Goal: Transaction & Acquisition: Purchase product/service

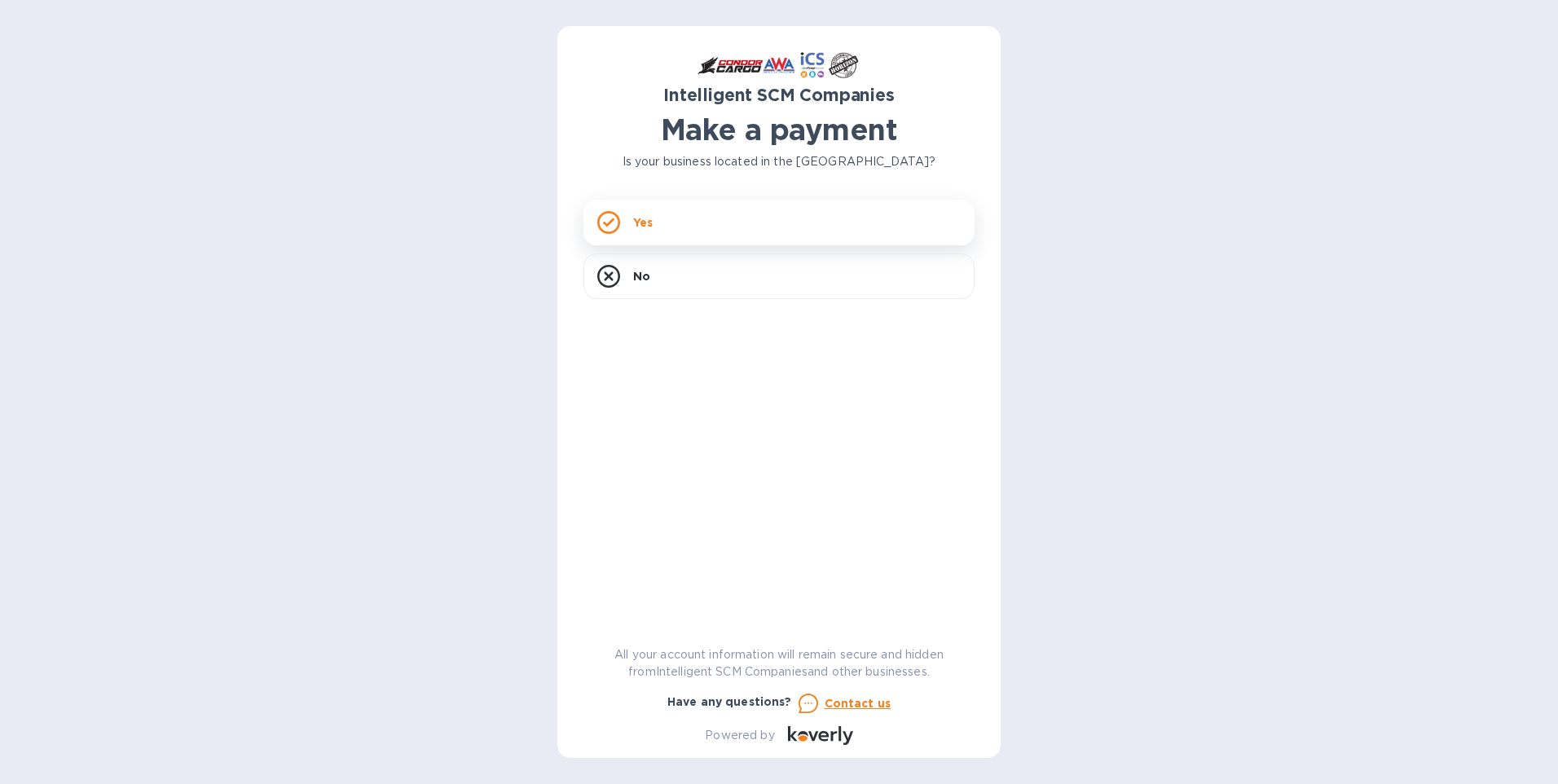
click at [615, 216] on icon at bounding box center [608, 222] width 23 height 23
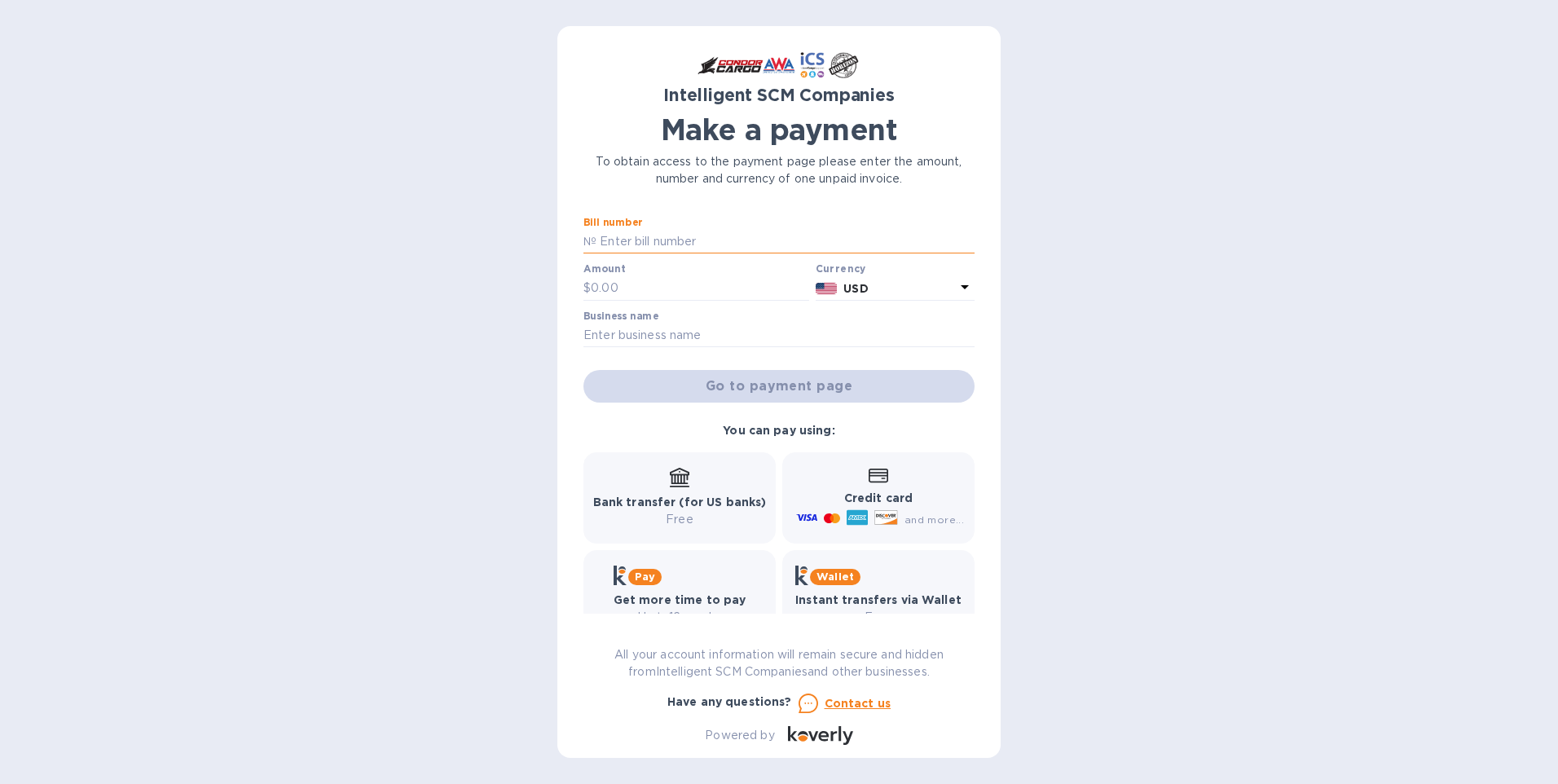
click at [718, 240] on input "text" at bounding box center [785, 241] width 378 height 25
type input "S00513028"
type input "795"
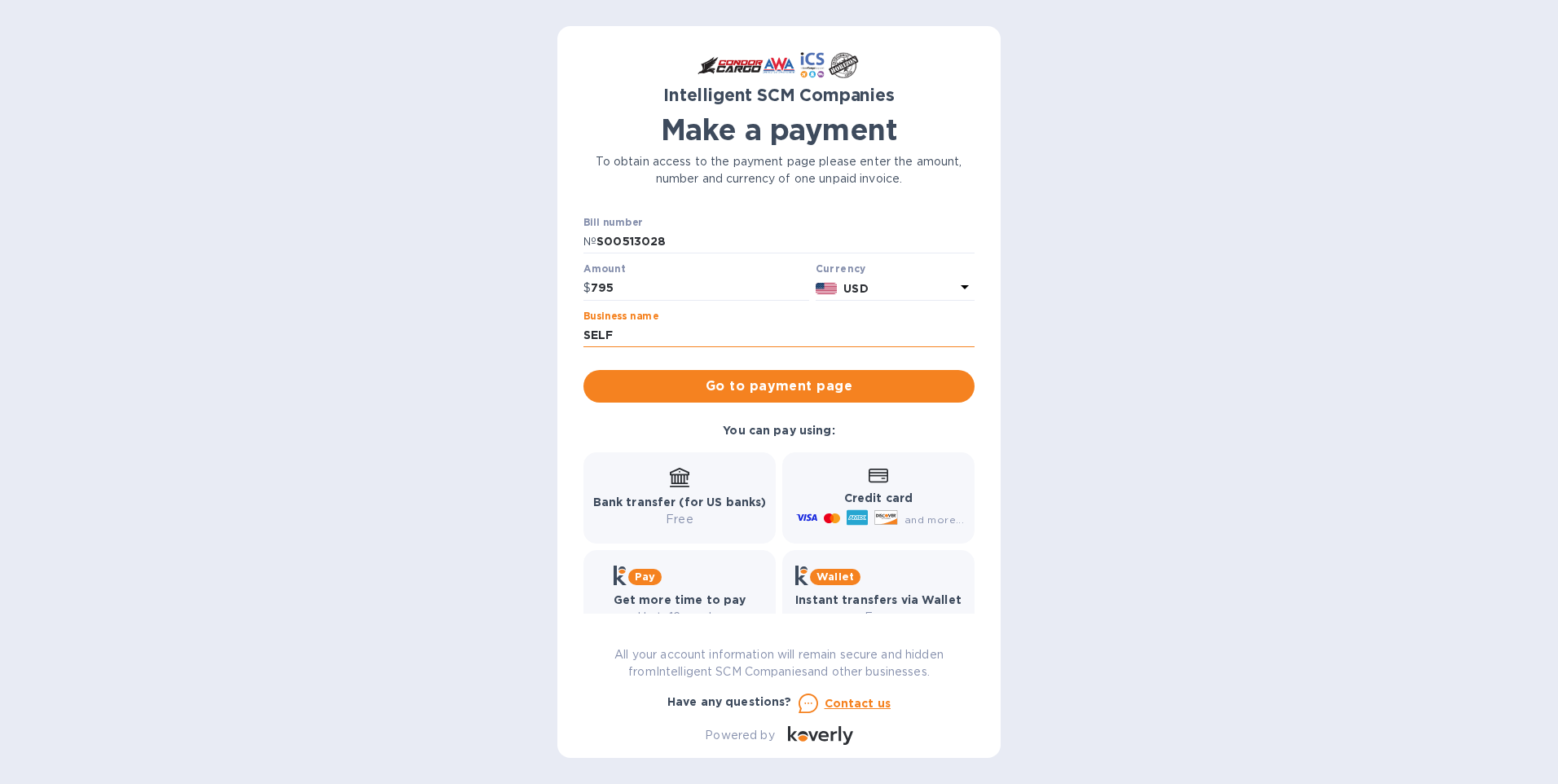
type input "SELF"
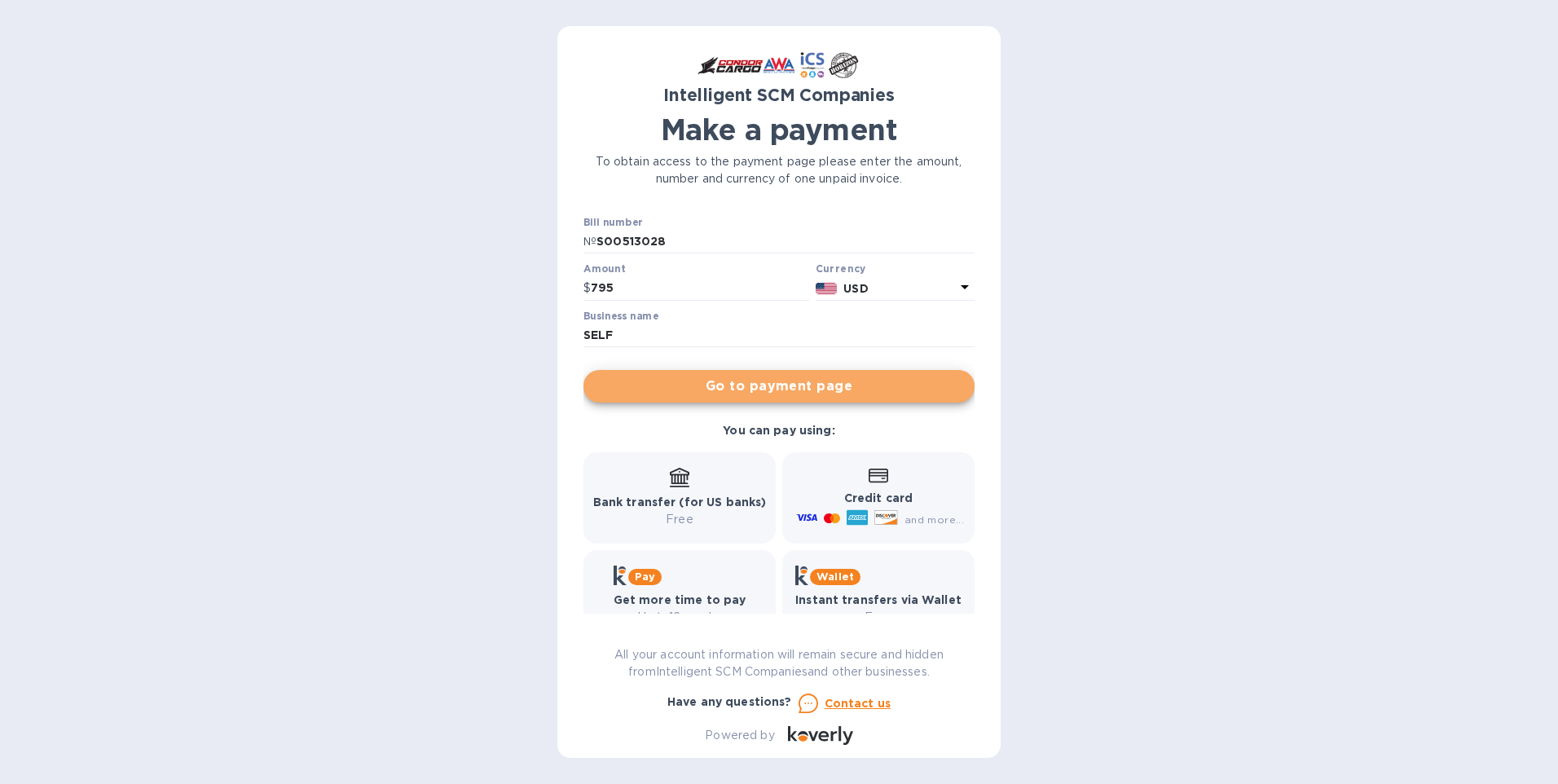
drag, startPoint x: 823, startPoint y: 383, endPoint x: 174, endPoint y: 327, distance: 651.4
click at [184, 330] on div "Intelligent SCM Companies Make a payment To obtain access to the payment page p…" at bounding box center [779, 392] width 1558 height 784
click at [817, 385] on span "Go to payment page" at bounding box center [779, 386] width 365 height 20
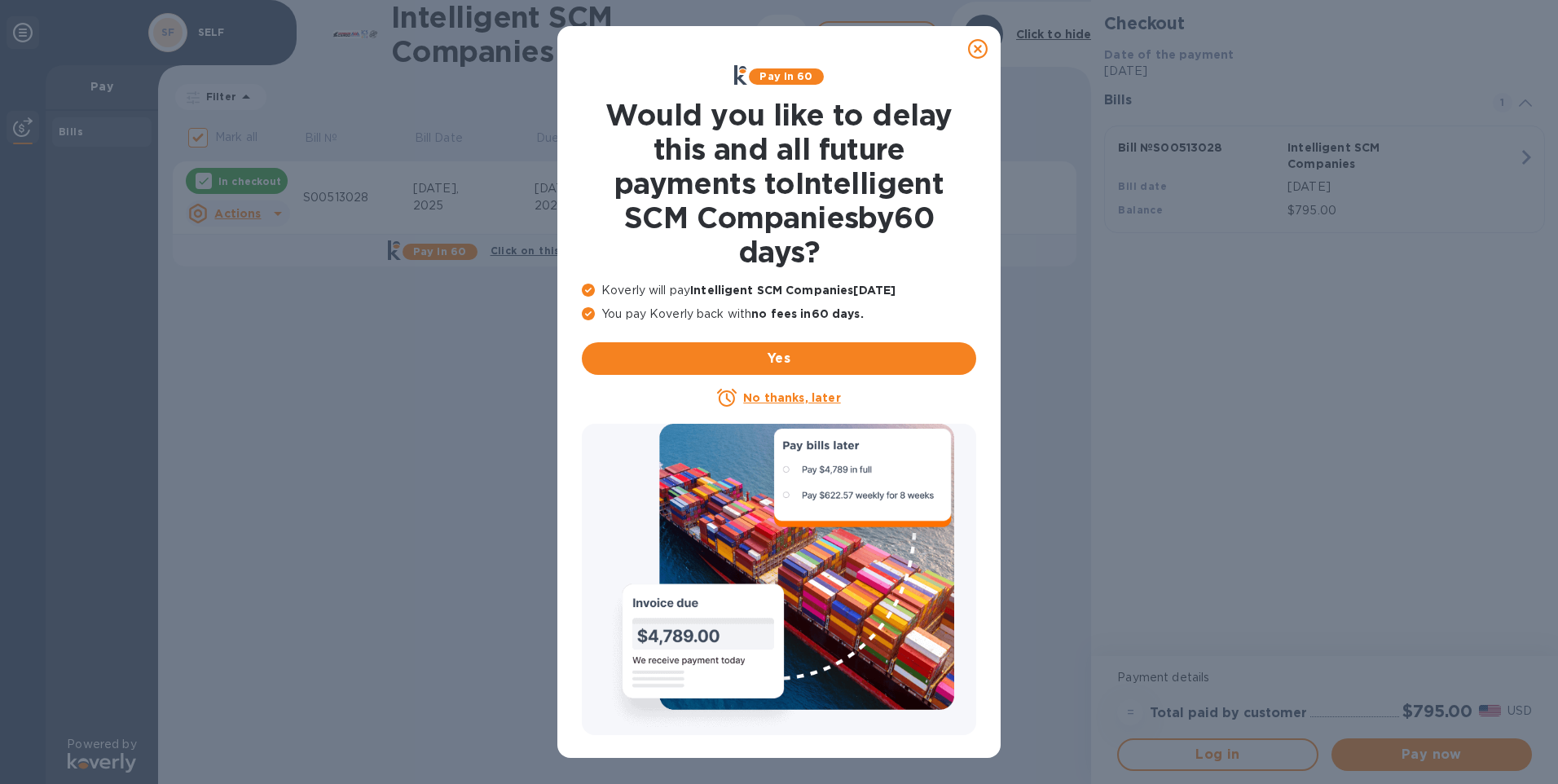
click at [974, 42] on icon at bounding box center [978, 49] width 20 height 20
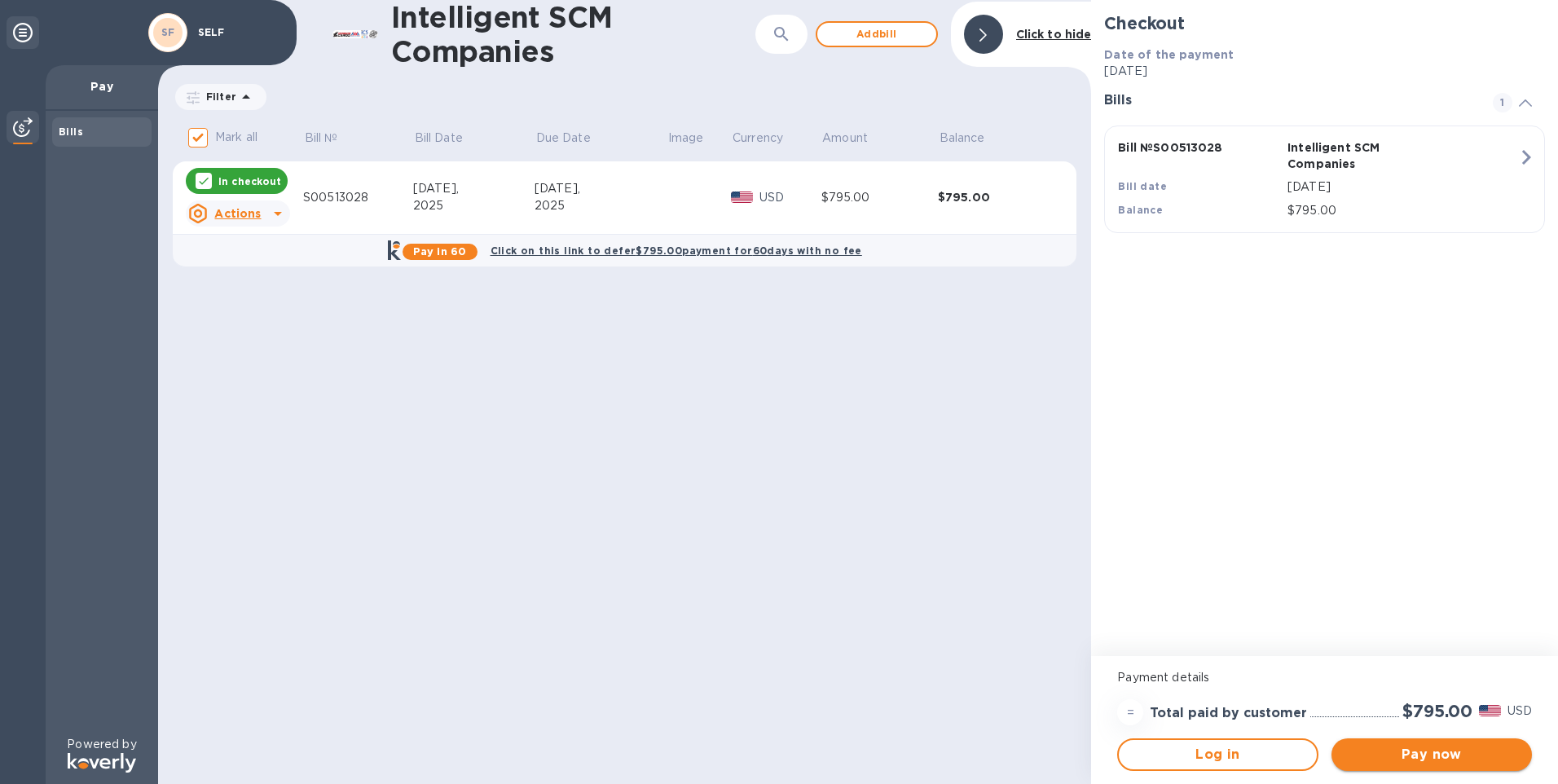
click at [1468, 749] on span "Pay now" at bounding box center [1432, 754] width 174 height 20
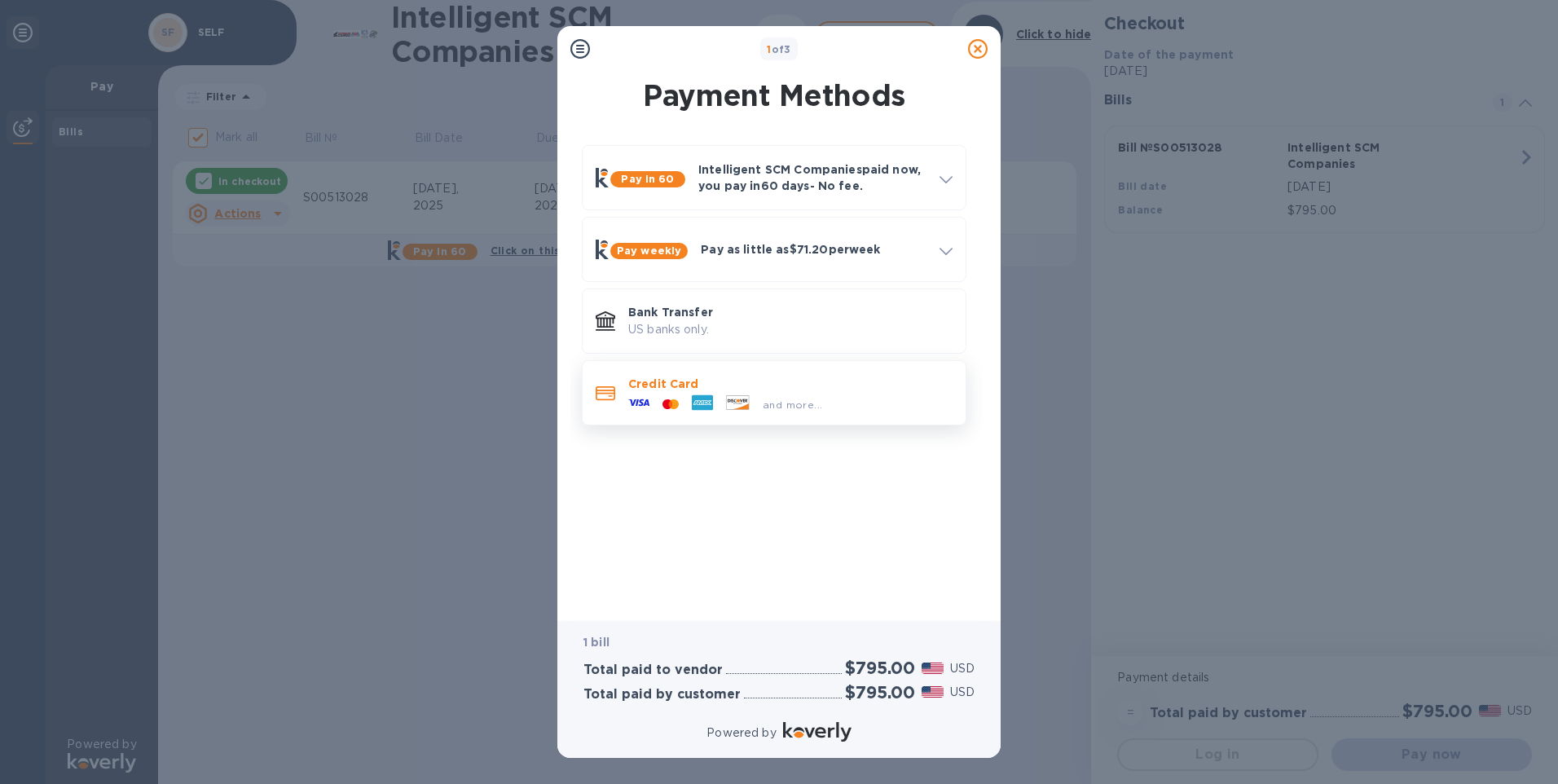
click at [697, 391] on p "Credit Card" at bounding box center [790, 383] width 324 height 16
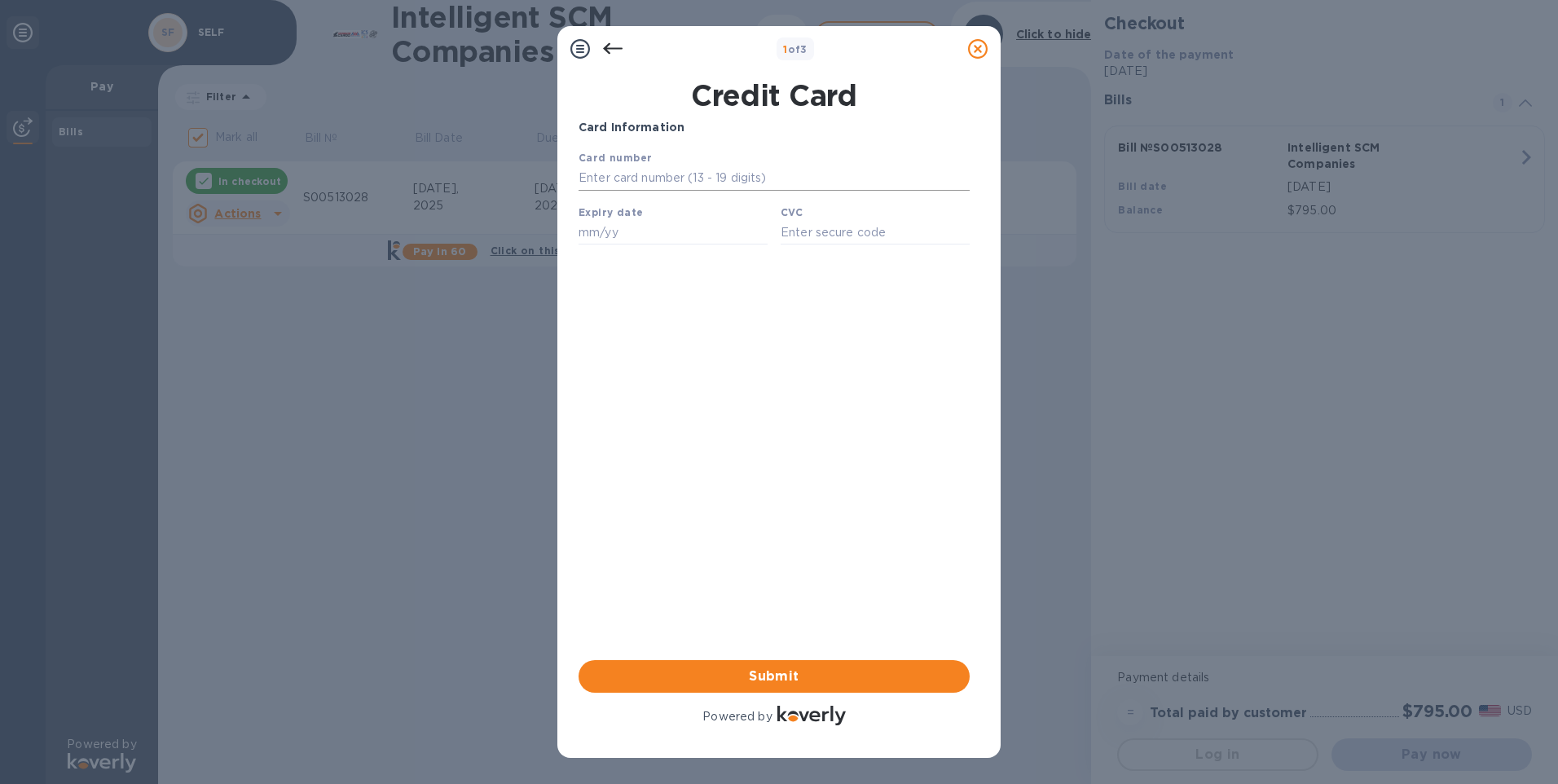
click at [600, 177] on input "text" at bounding box center [774, 178] width 391 height 25
type input "[CREDIT_CARD_NUMBER]"
click at [659, 235] on input "text" at bounding box center [673, 232] width 189 height 25
type input "10/28"
type input "432"
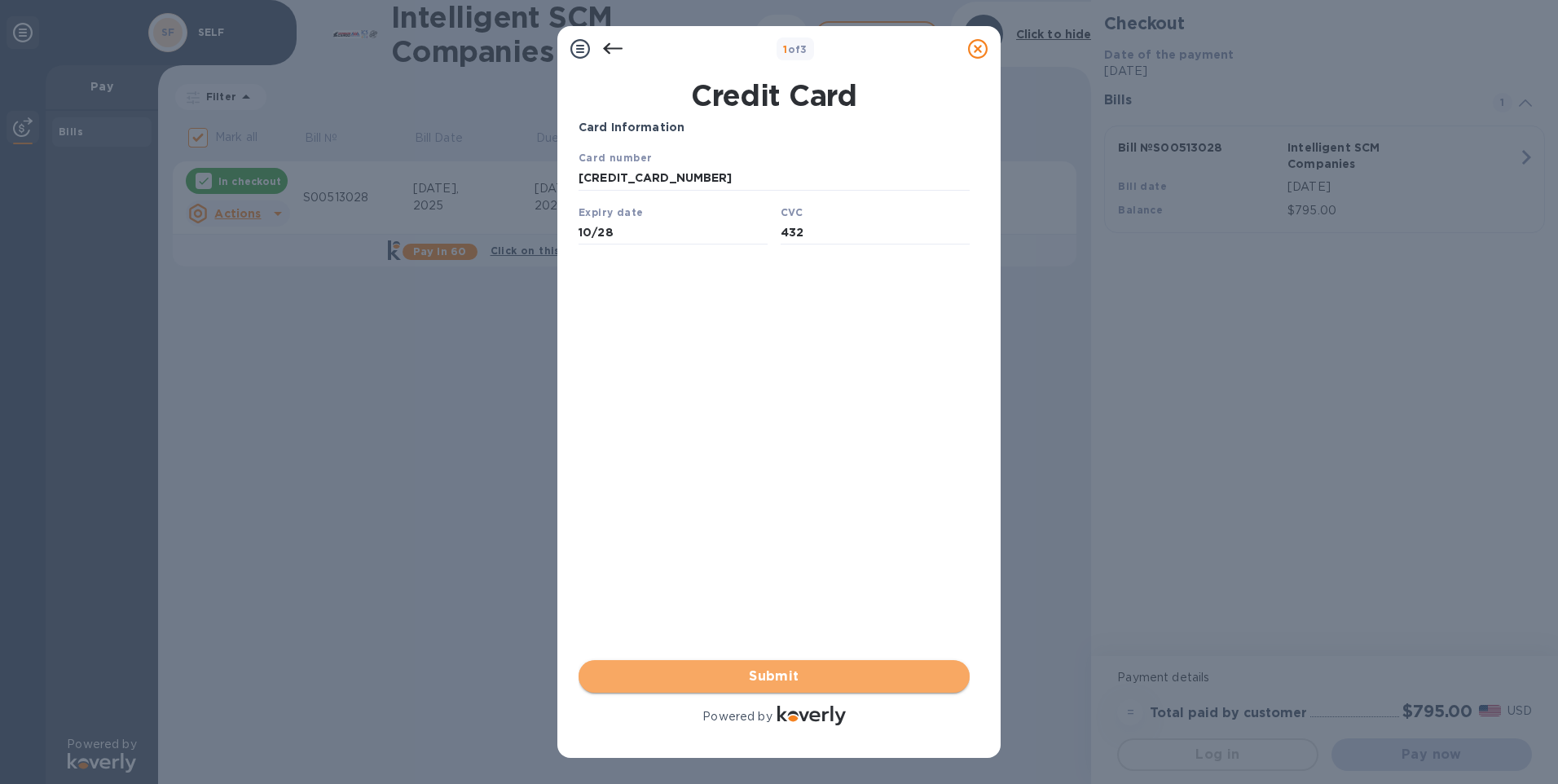
click at [738, 681] on span "Submit" at bounding box center [774, 676] width 365 height 20
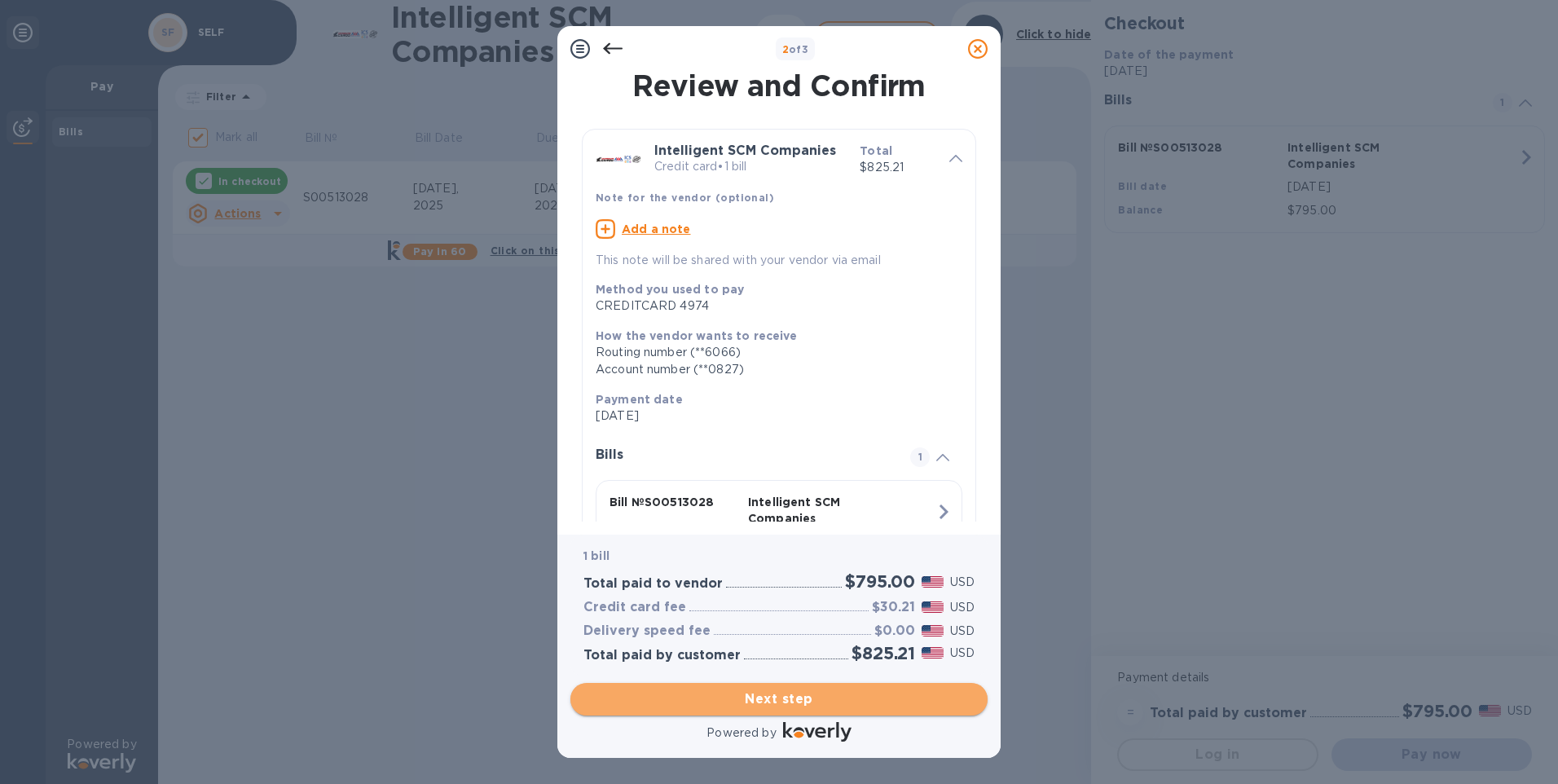
click at [803, 705] on span "Next step" at bounding box center [779, 699] width 391 height 20
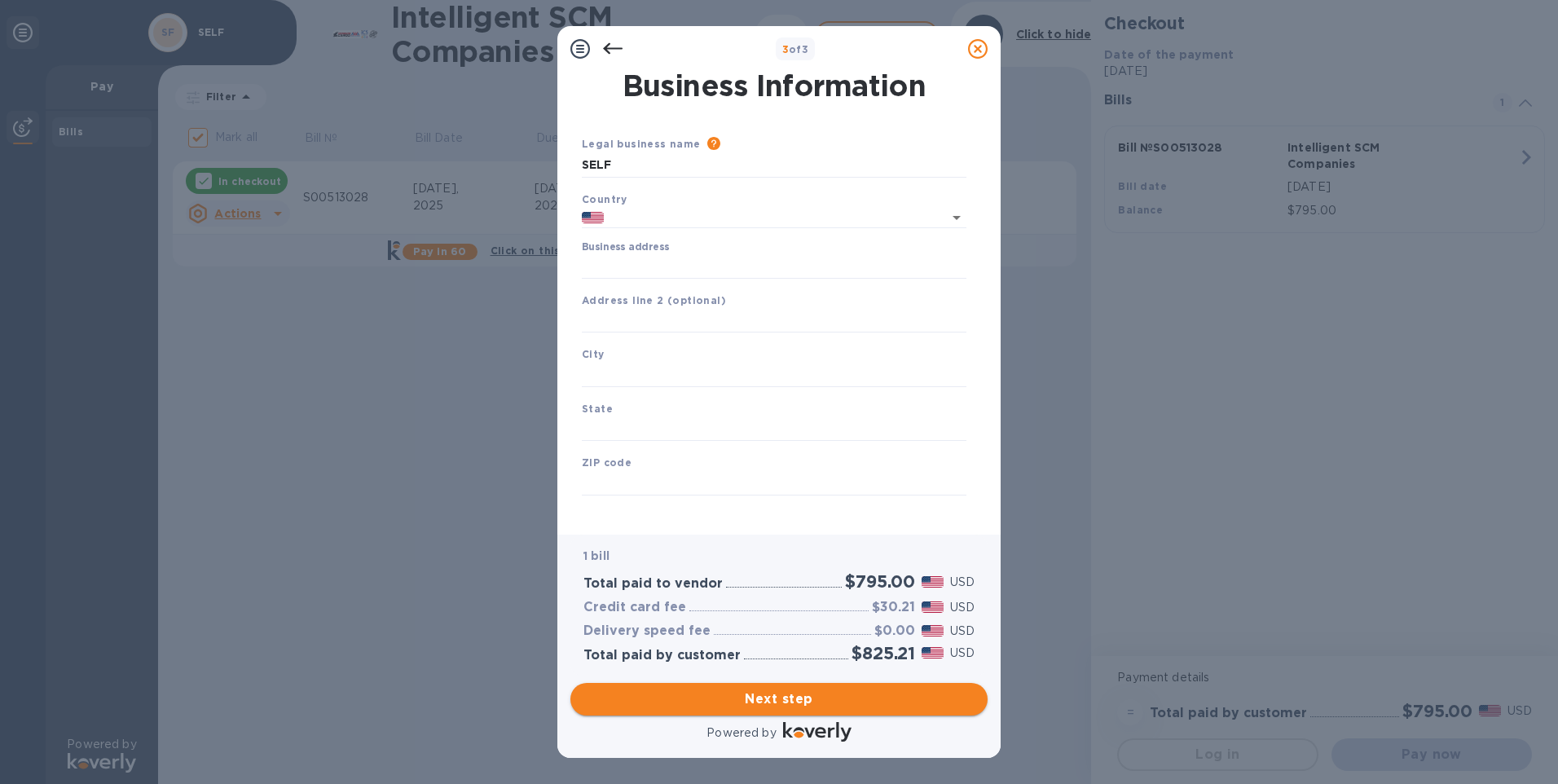
type input "[GEOGRAPHIC_DATA]"
click at [677, 267] on input "Business address" at bounding box center [774, 266] width 385 height 25
type input "[STREET_ADDRESS]"
type input "Loma [PERSON_NAME]"
type input "CA"
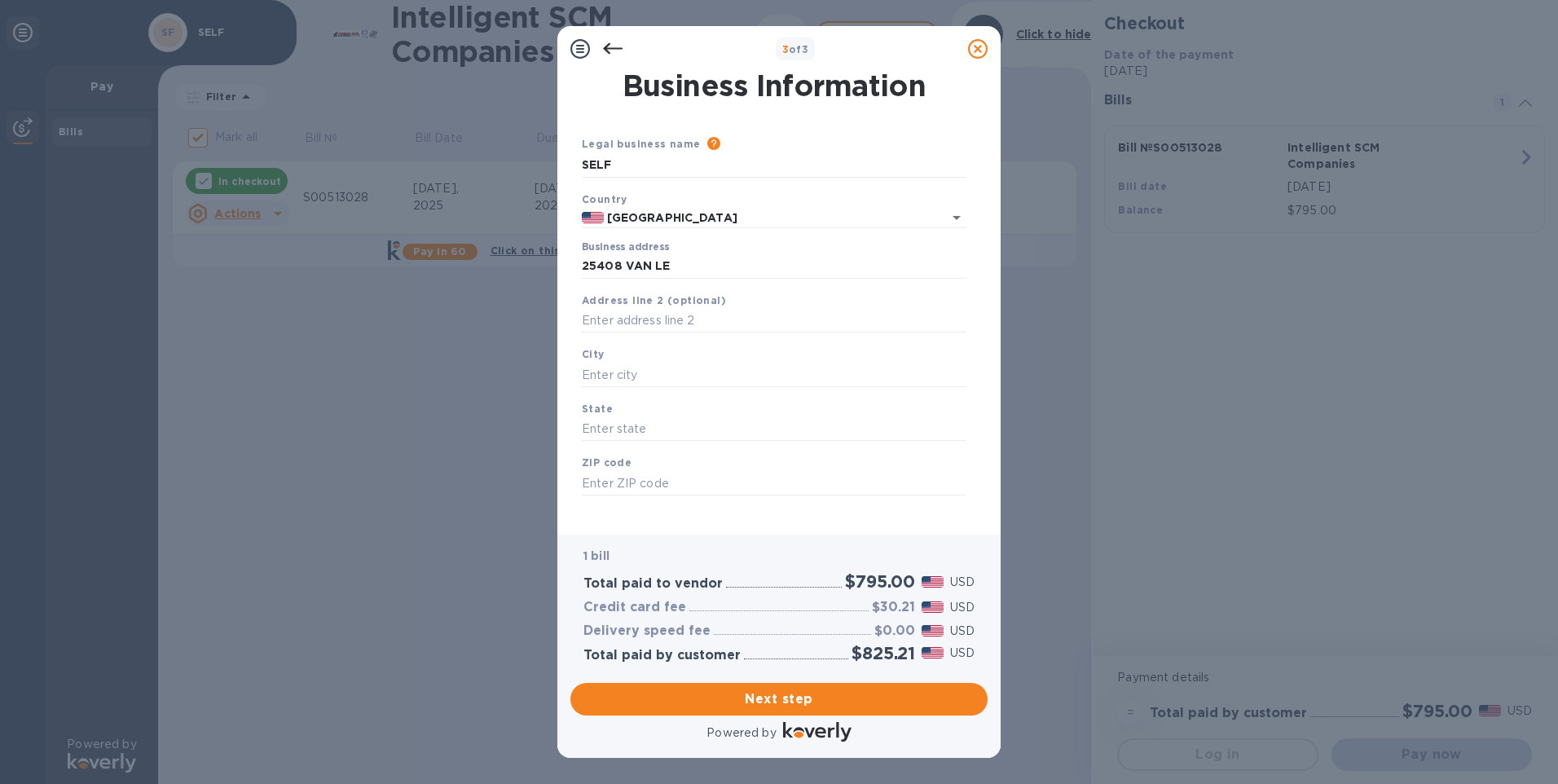
type input "92354"
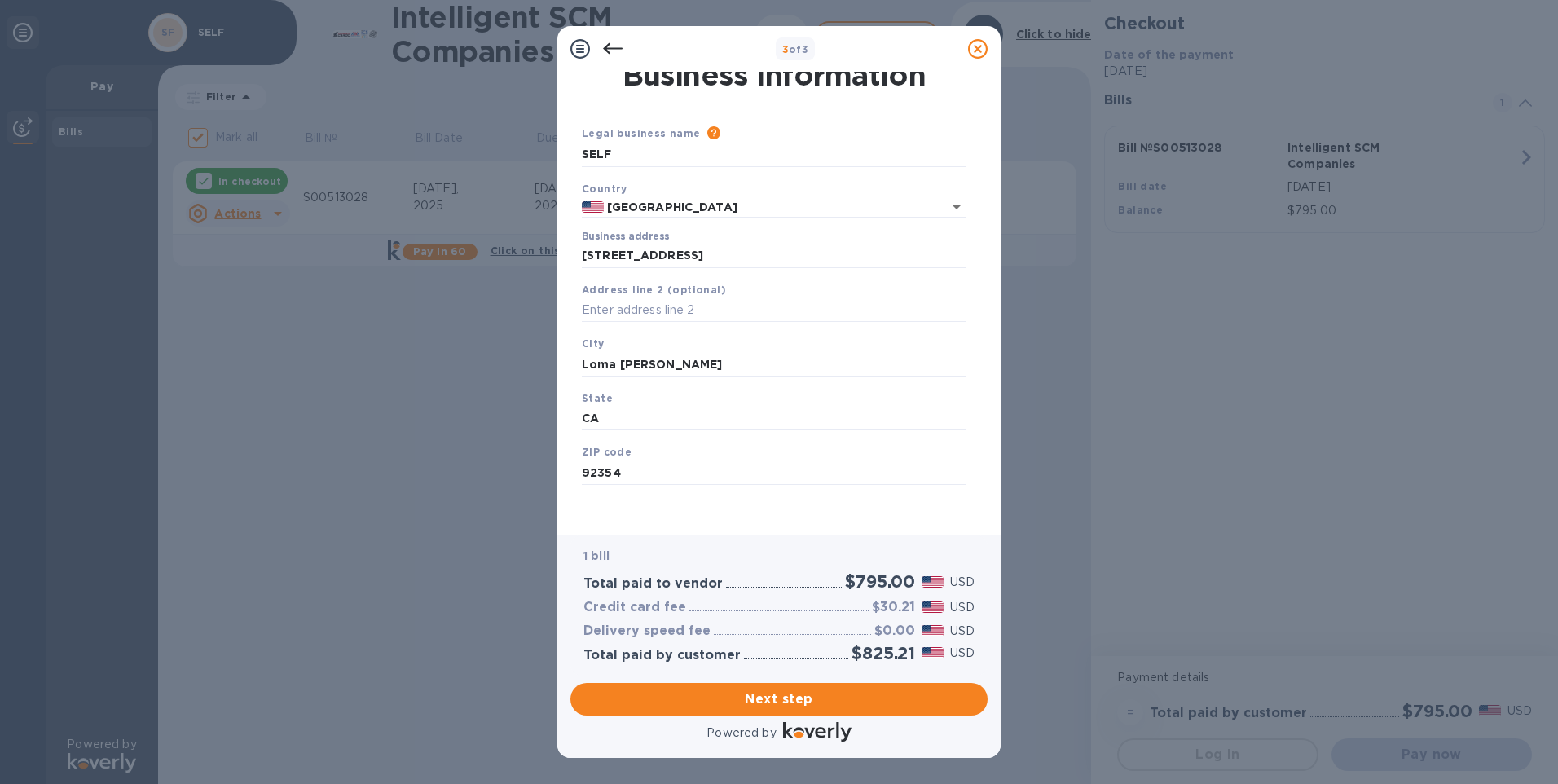
scroll to position [13, 0]
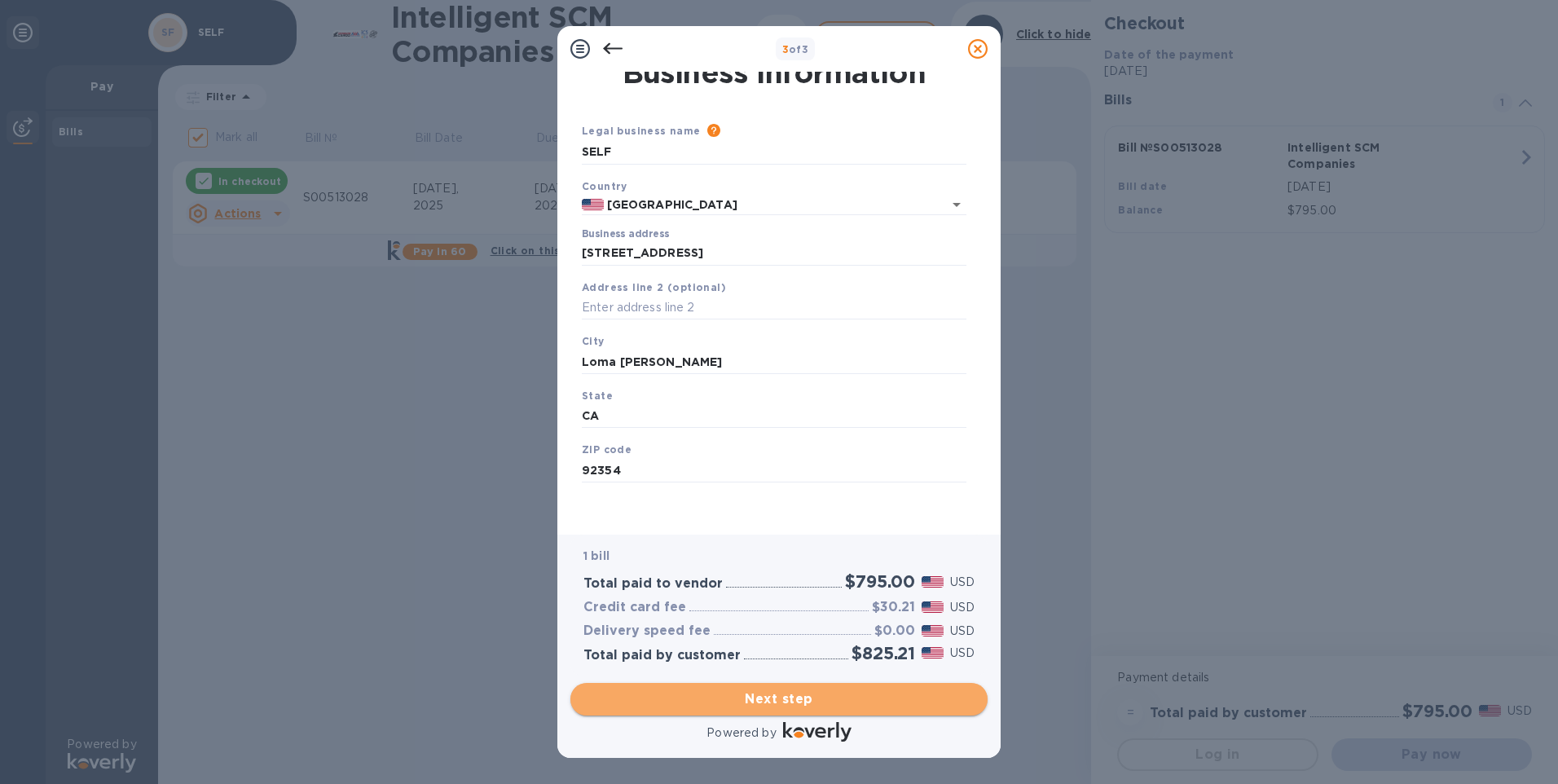
click at [753, 691] on span "Next step" at bounding box center [779, 699] width 391 height 20
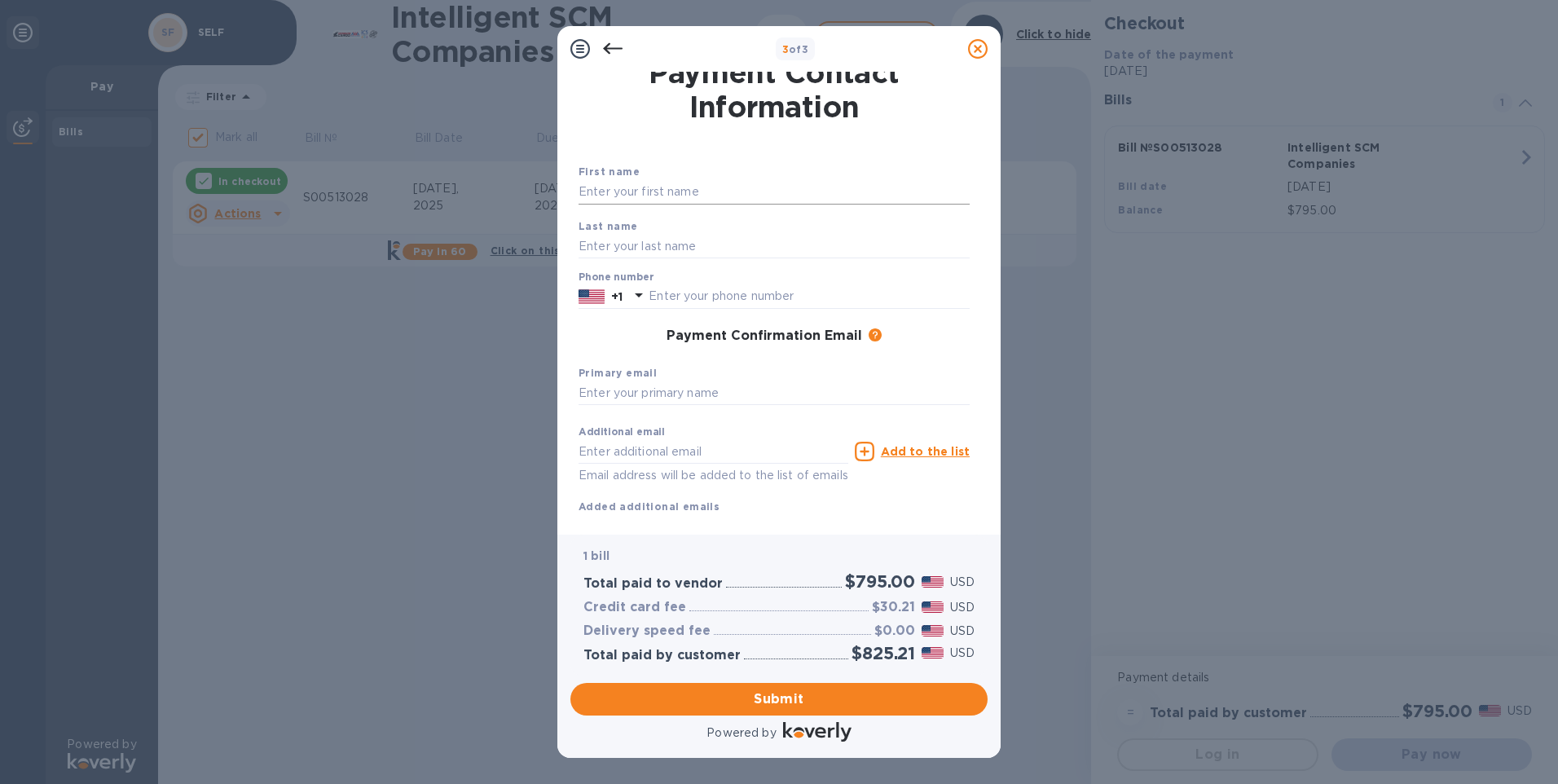
click at [644, 183] on input "text" at bounding box center [774, 192] width 391 height 25
type input "MELE"
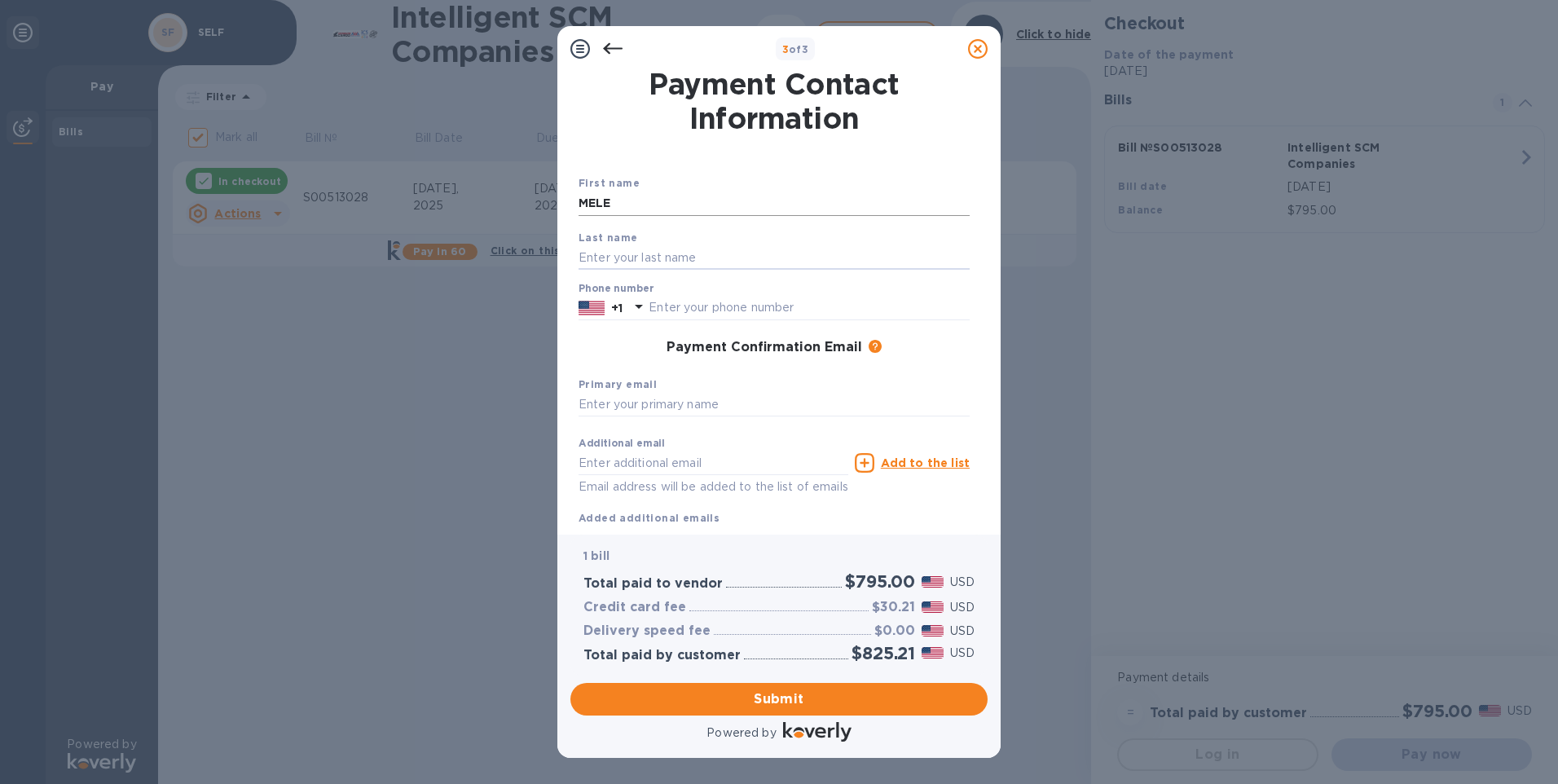
scroll to position [0, 0]
type input "TAUKILO"
type input "2544495471"
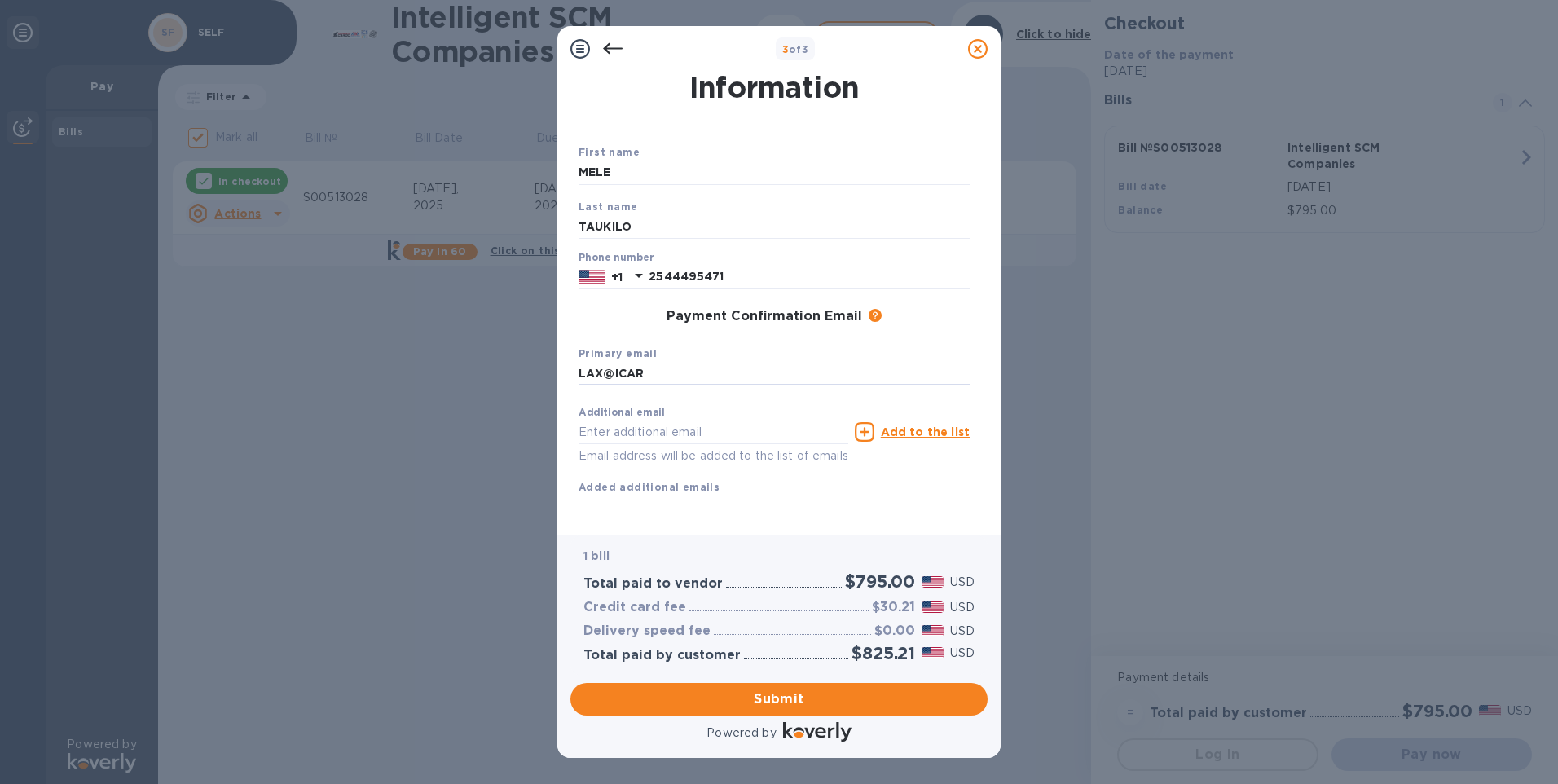
type input "[EMAIL_ADDRESS][DOMAIN_NAME]"
click at [788, 702] on span "Submit" at bounding box center [779, 699] width 391 height 20
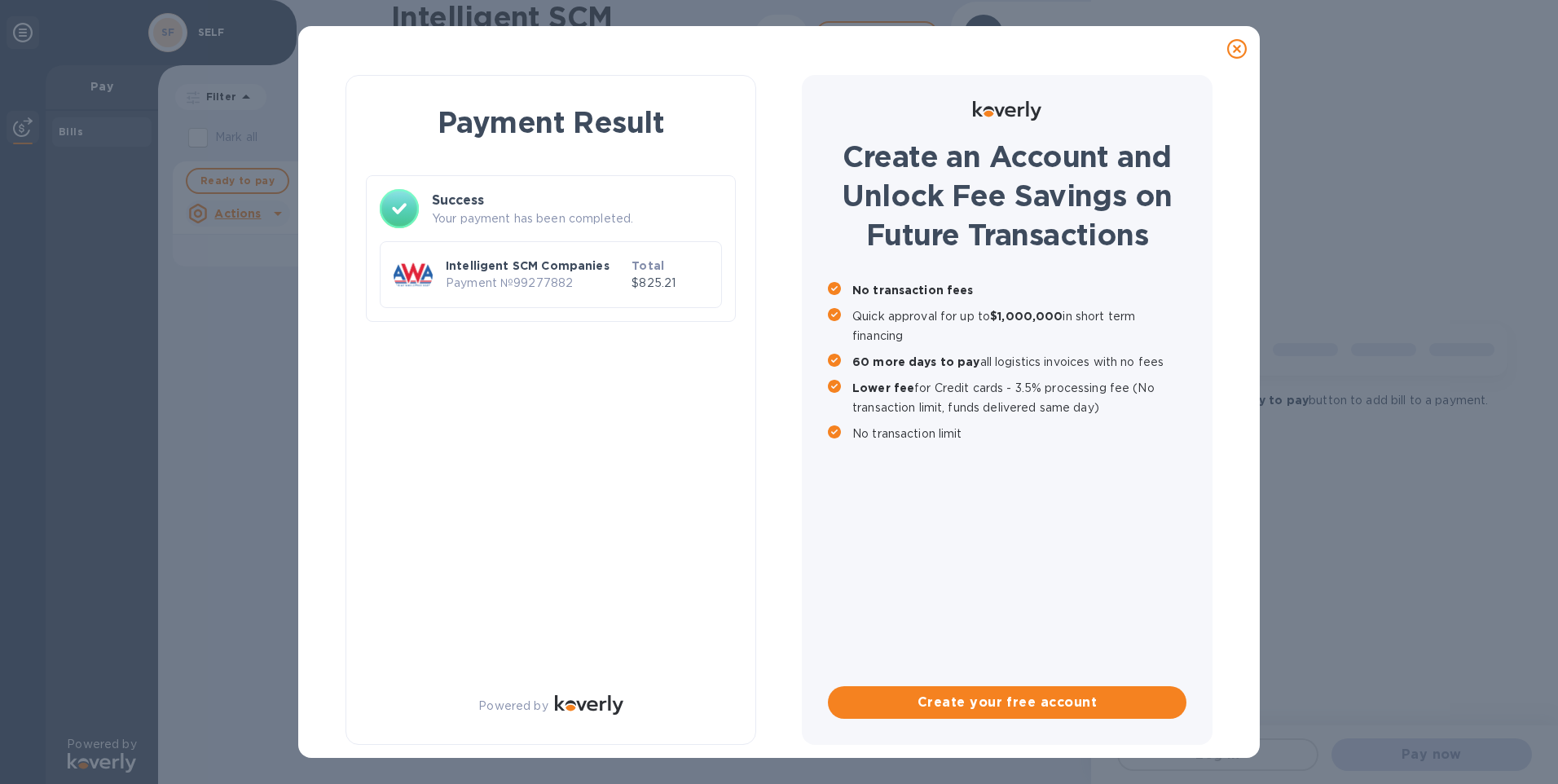
checkbox input "false"
